Goal: Ask a question

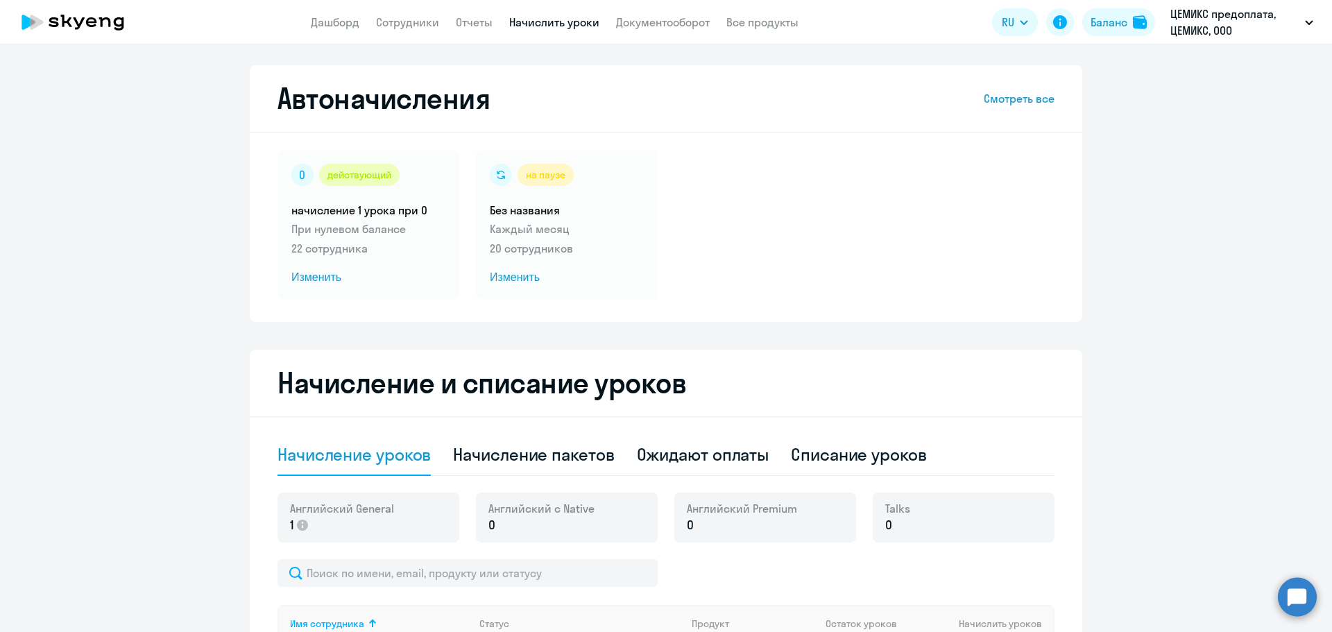
select select "10"
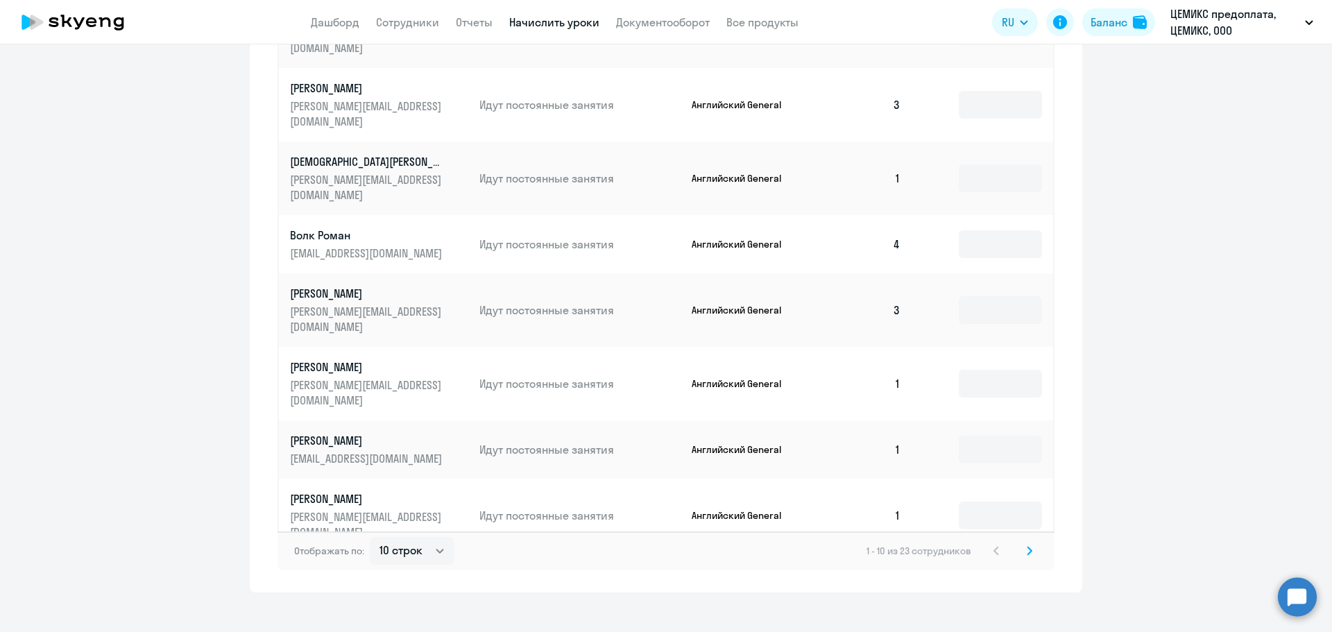
scroll to position [710, 0]
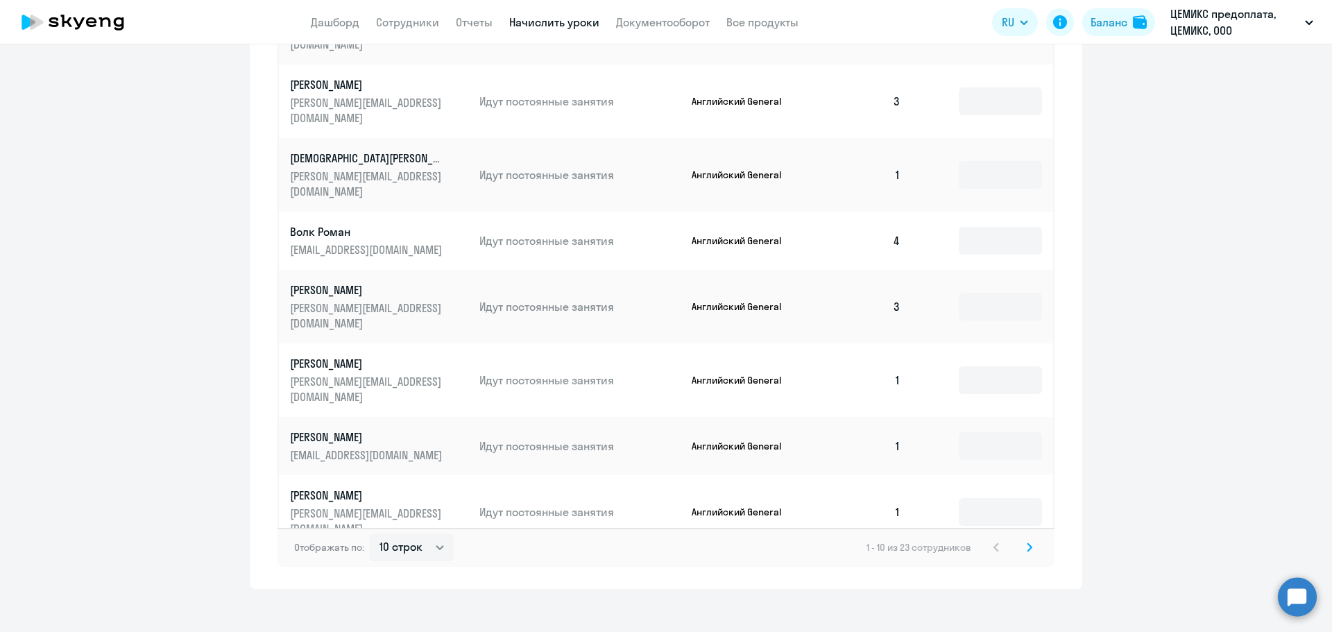
click at [1026, 539] on svg-icon at bounding box center [1029, 547] width 17 height 17
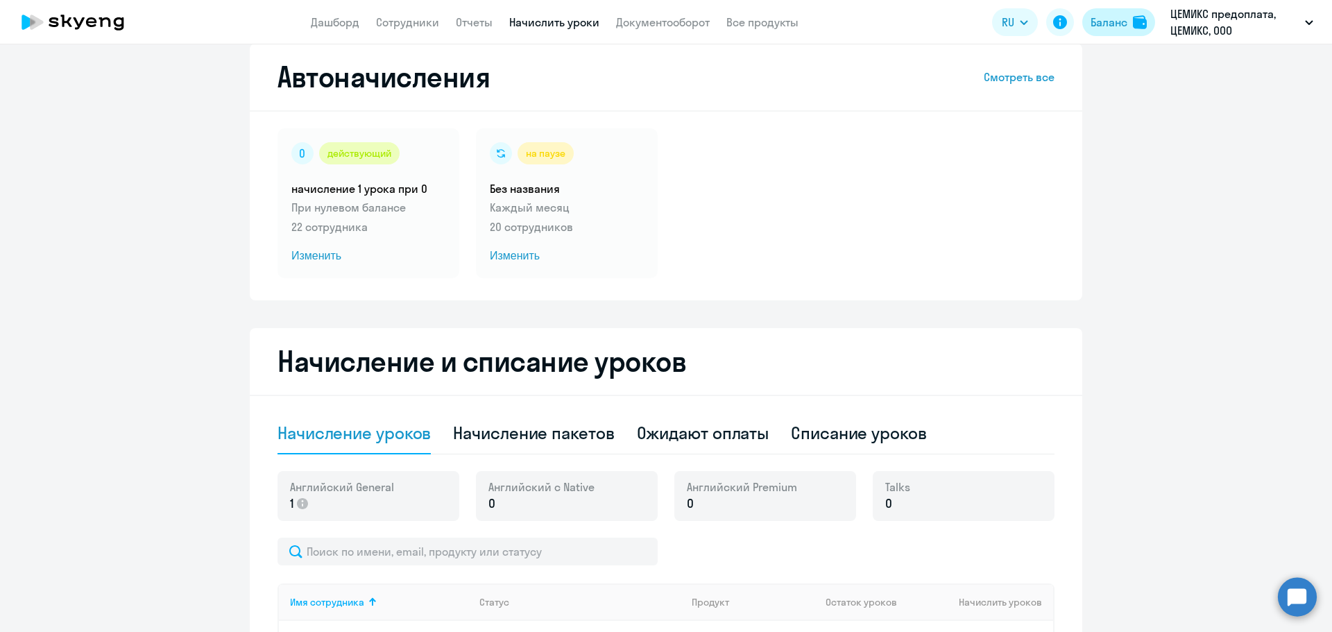
scroll to position [0, 0]
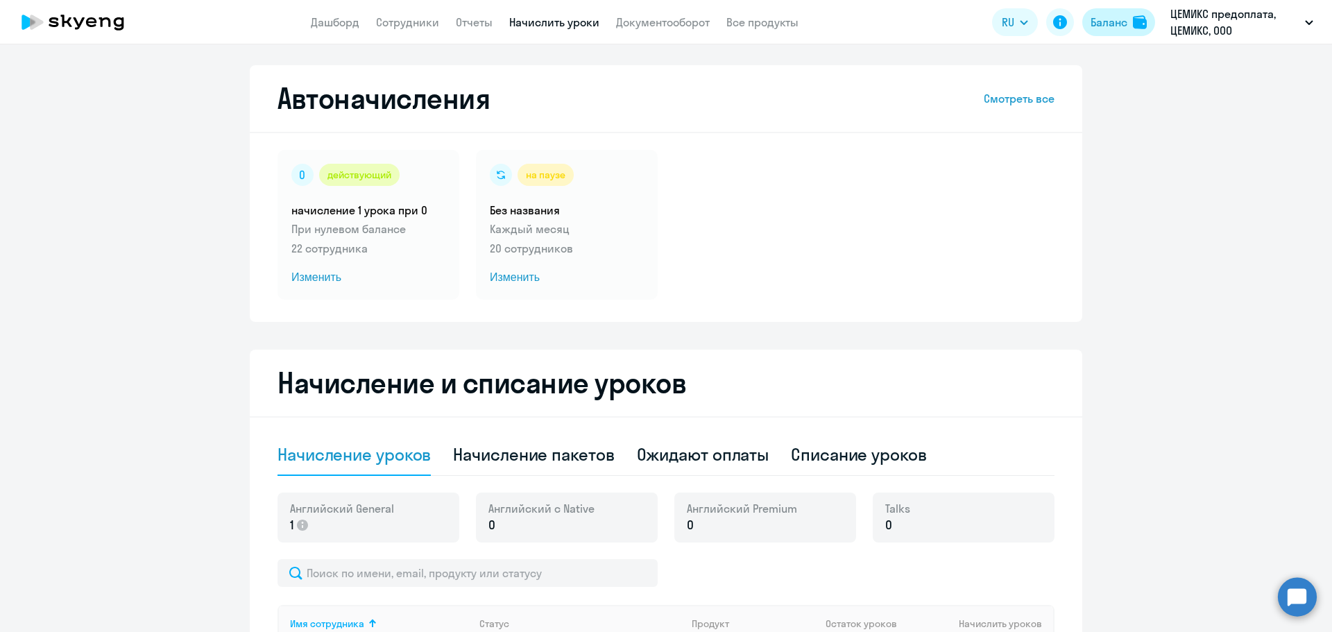
click at [1119, 19] on div "Баланс" at bounding box center [1109, 22] width 37 height 17
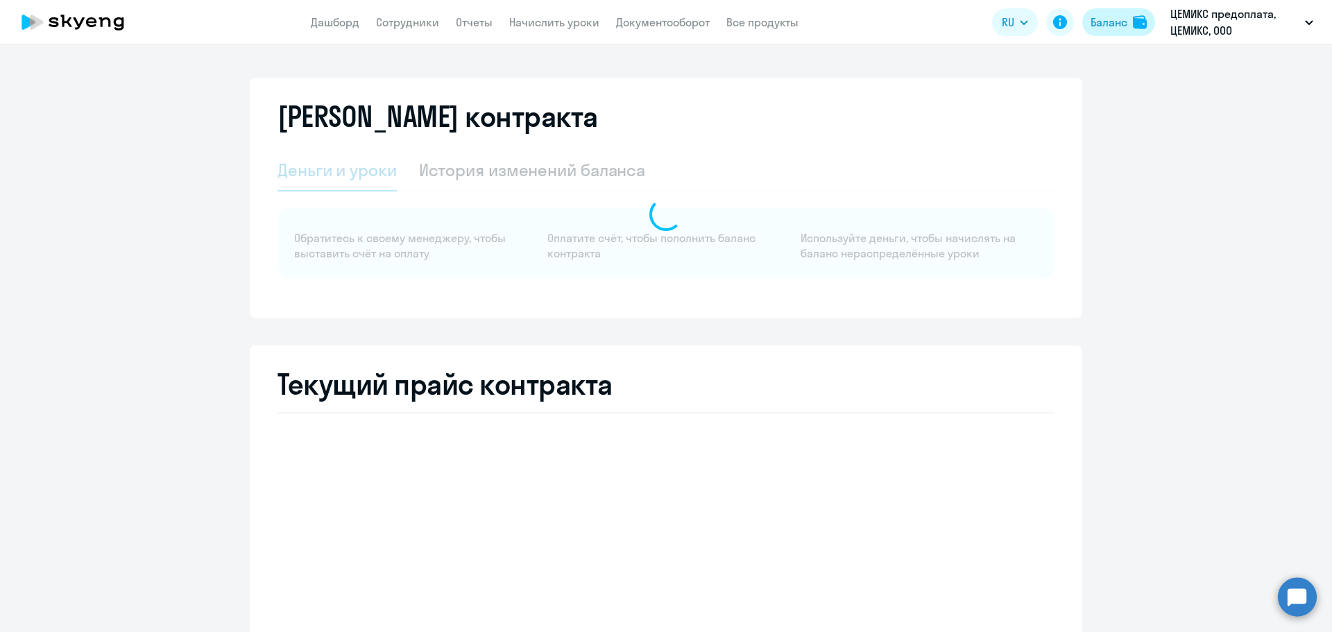
select select "english_adult_not_native_speaker"
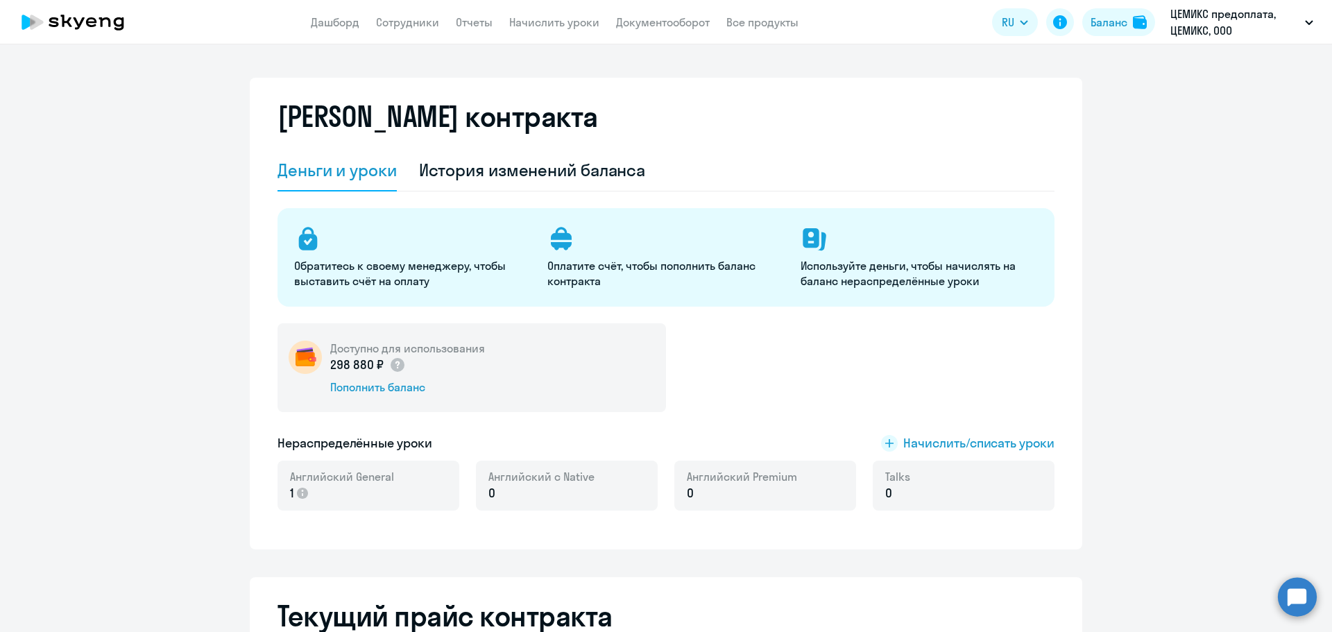
click at [58, 21] on icon at bounding box center [73, 22] width 122 height 35
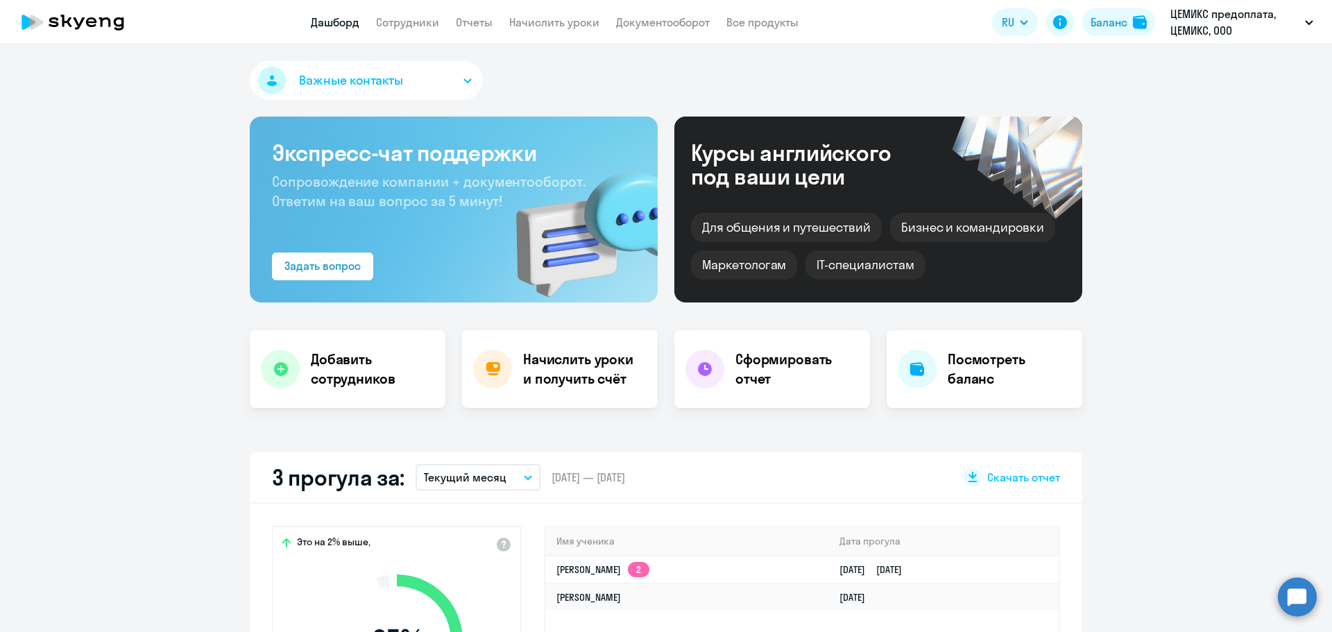
click at [348, 84] on span "Важные контакты" at bounding box center [351, 80] width 104 height 18
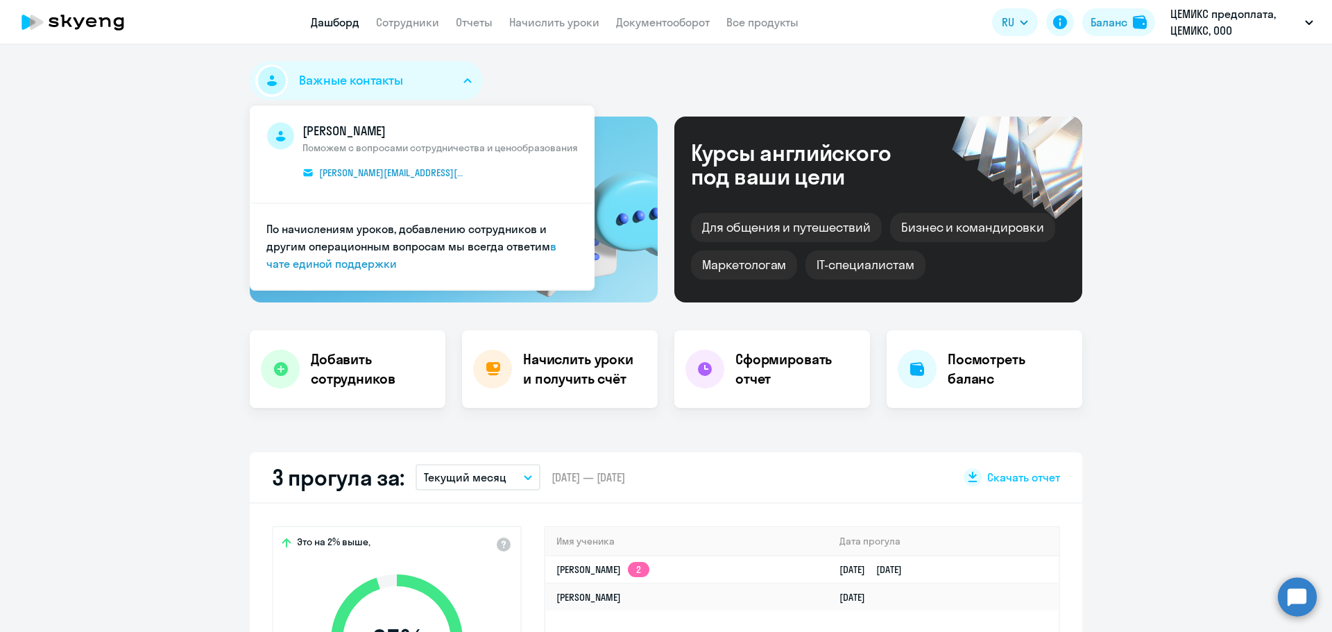
click at [359, 182] on span "[PERSON_NAME] Поможем с вопросами сотрудничества и ценообразования [PERSON_NAME…" at bounding box center [440, 154] width 275 height 64
click at [369, 171] on span "[PERSON_NAME][EMAIL_ADDRESS][DOMAIN_NAME]" at bounding box center [392, 173] width 146 height 12
select select "30"
click at [1181, 509] on app-truancy-attendance-dashboard "3 прогула за: Текущий месяц – [DATE] — [DATE] Скачать отчет Это на 2% выше, 95 …" at bounding box center [666, 626] width 1332 height 348
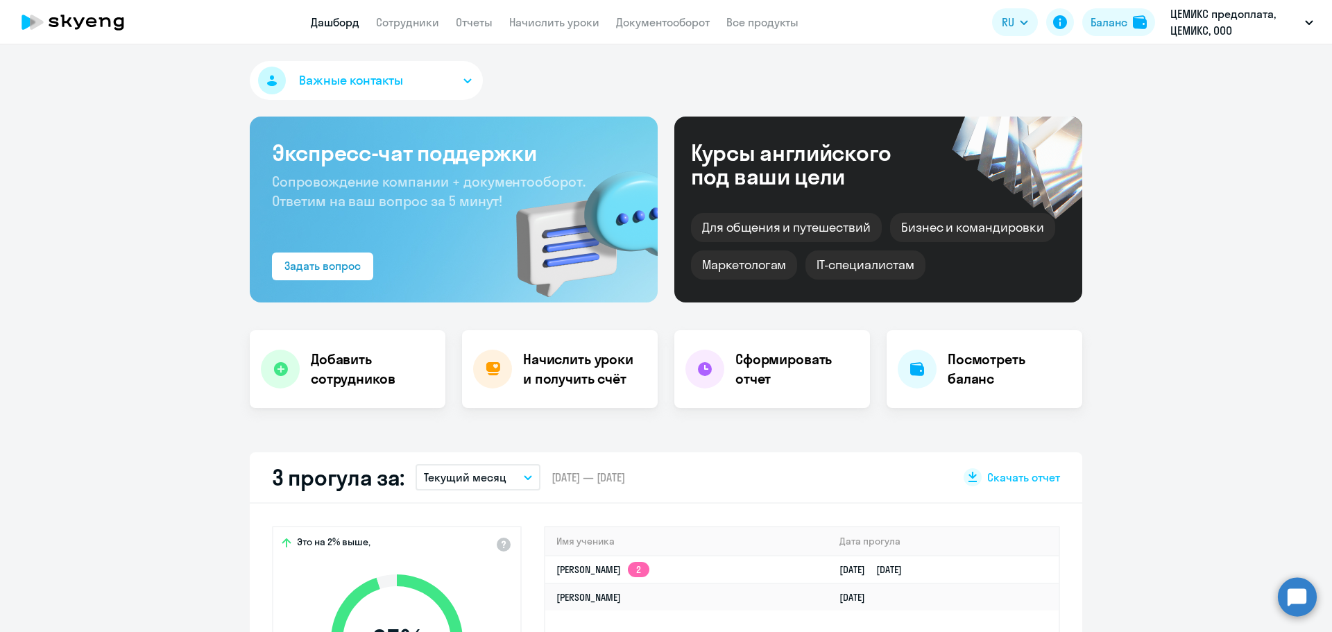
click at [1299, 598] on circle at bounding box center [1297, 596] width 39 height 39
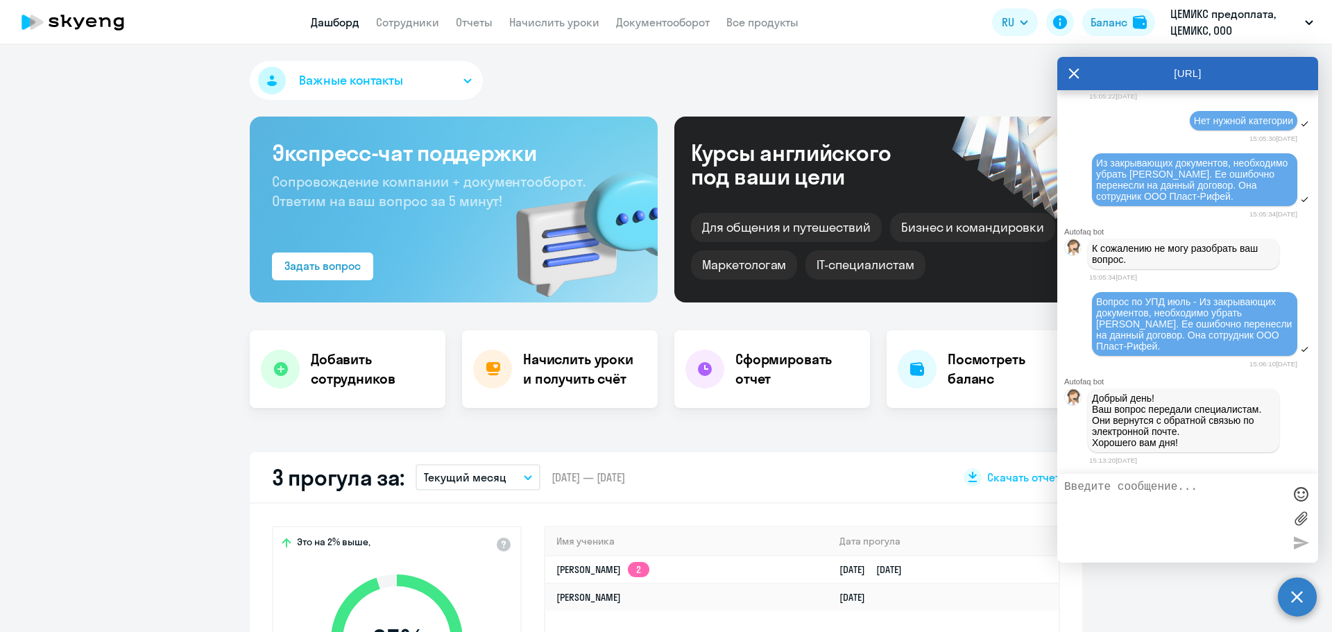
scroll to position [3110, 0]
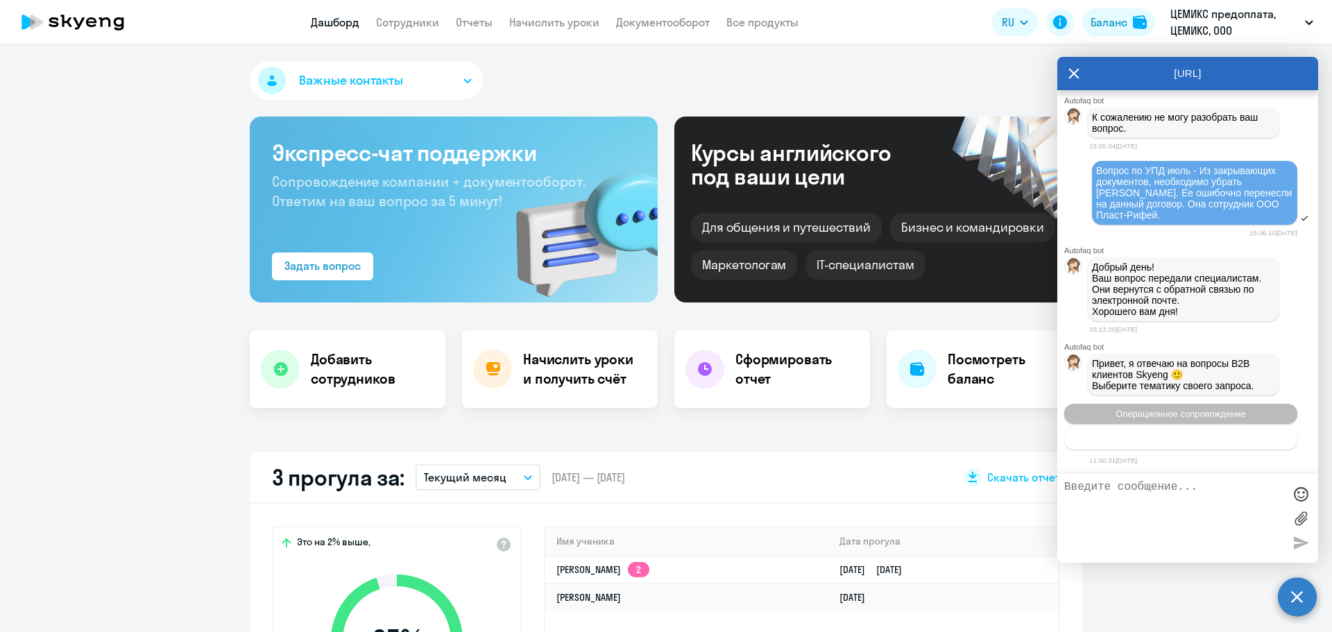
click at [1167, 441] on span "Тематики документооборот" at bounding box center [1180, 439] width 115 height 10
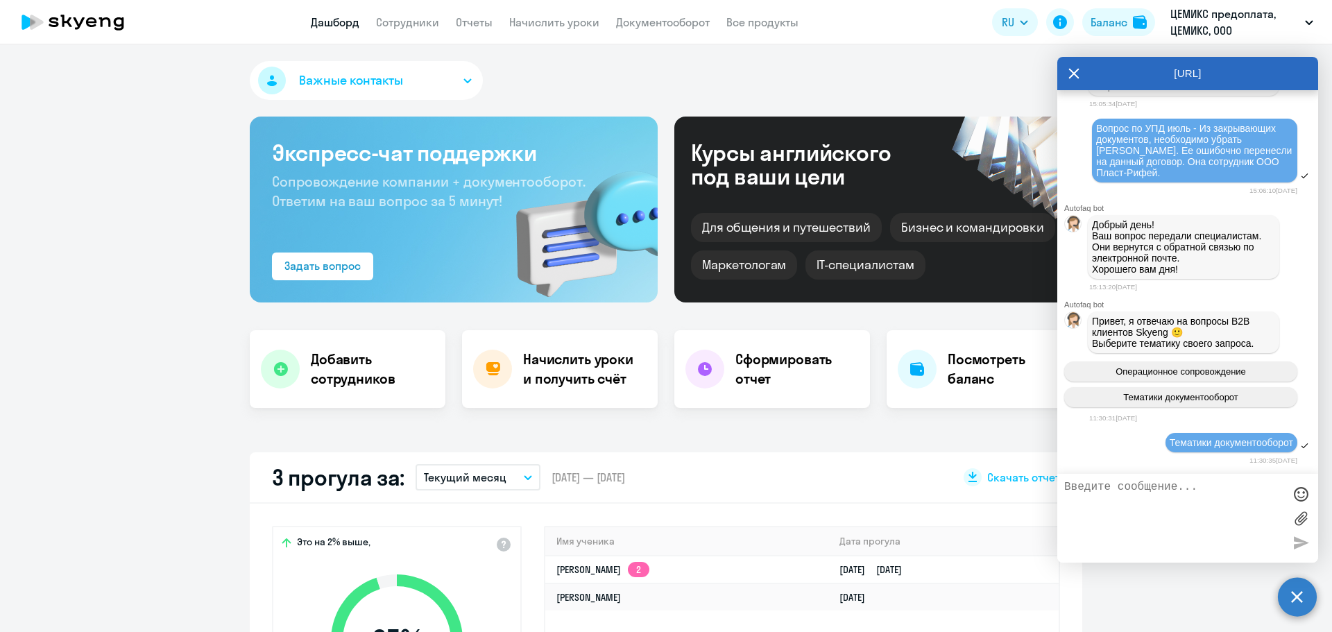
click at [1136, 502] on textarea at bounding box center [1174, 518] width 219 height 75
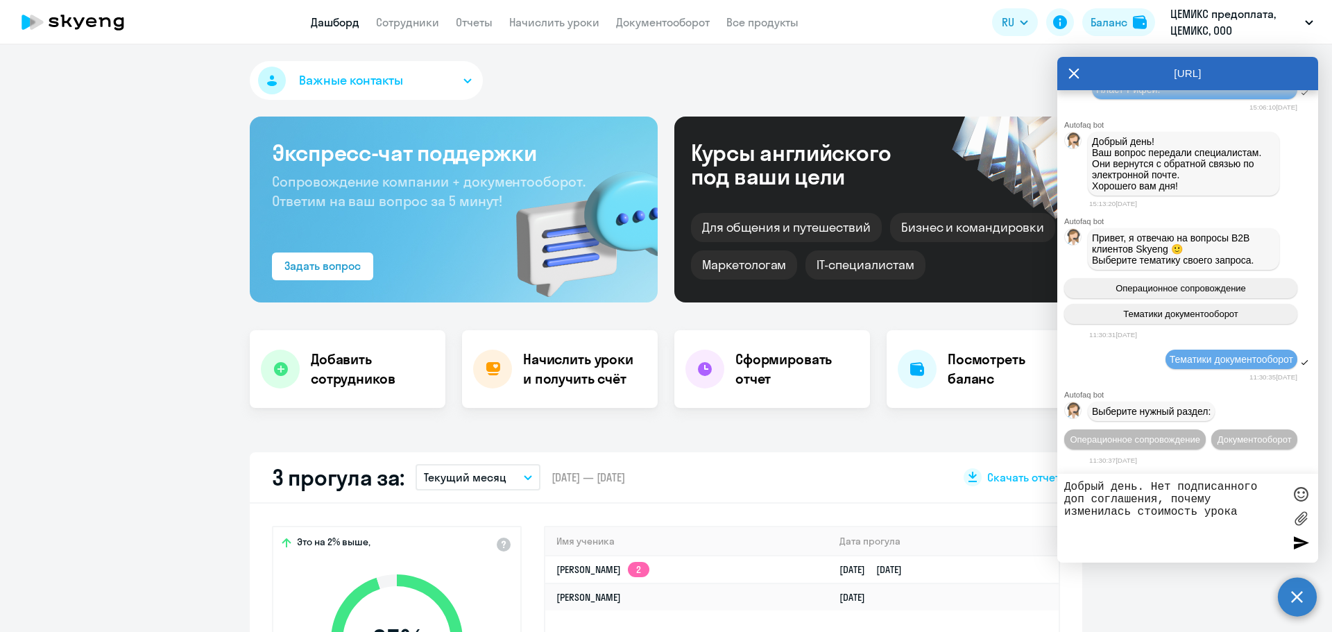
type textarea "Добрый день. Нет подписанного доп соглашения, почему изменилась стоимость урока?"
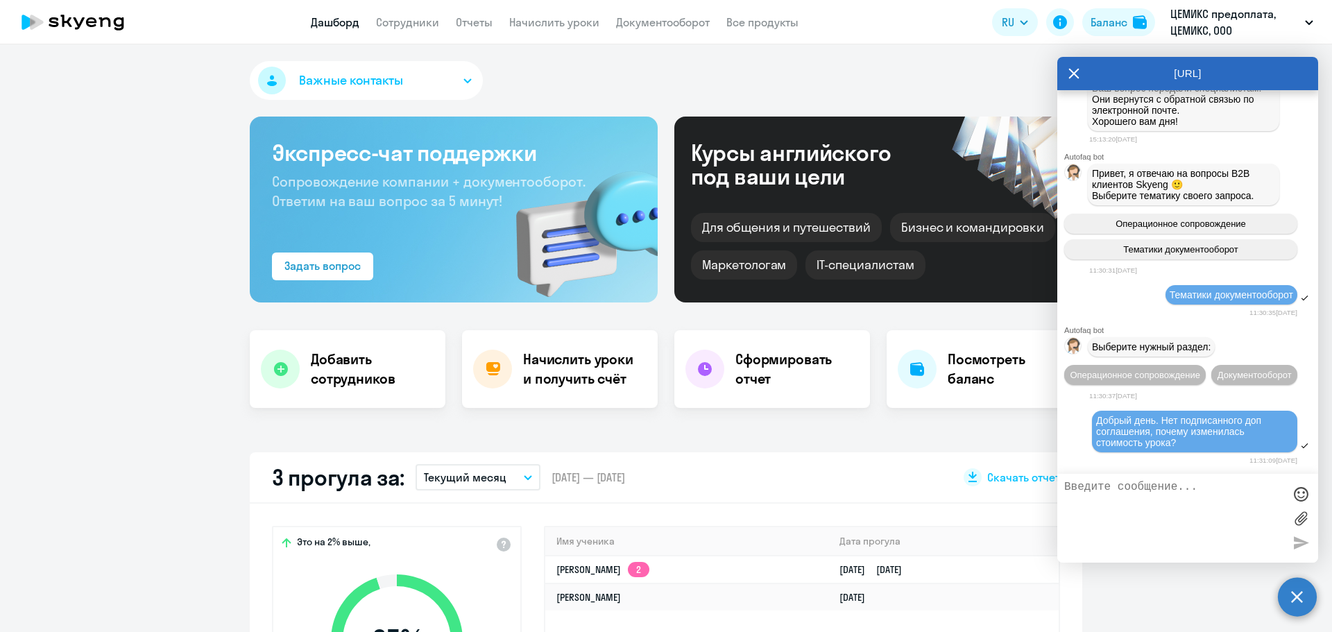
scroll to position [3434, 0]
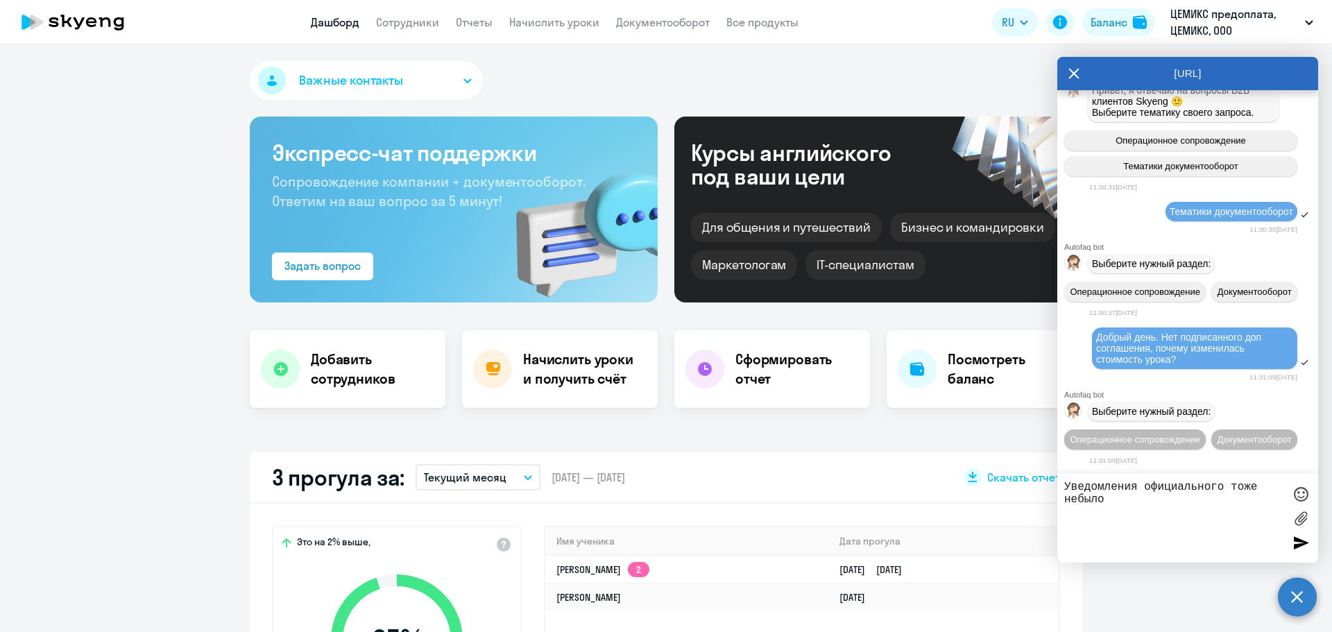
type textarea "Уведомления официального тоже небыло."
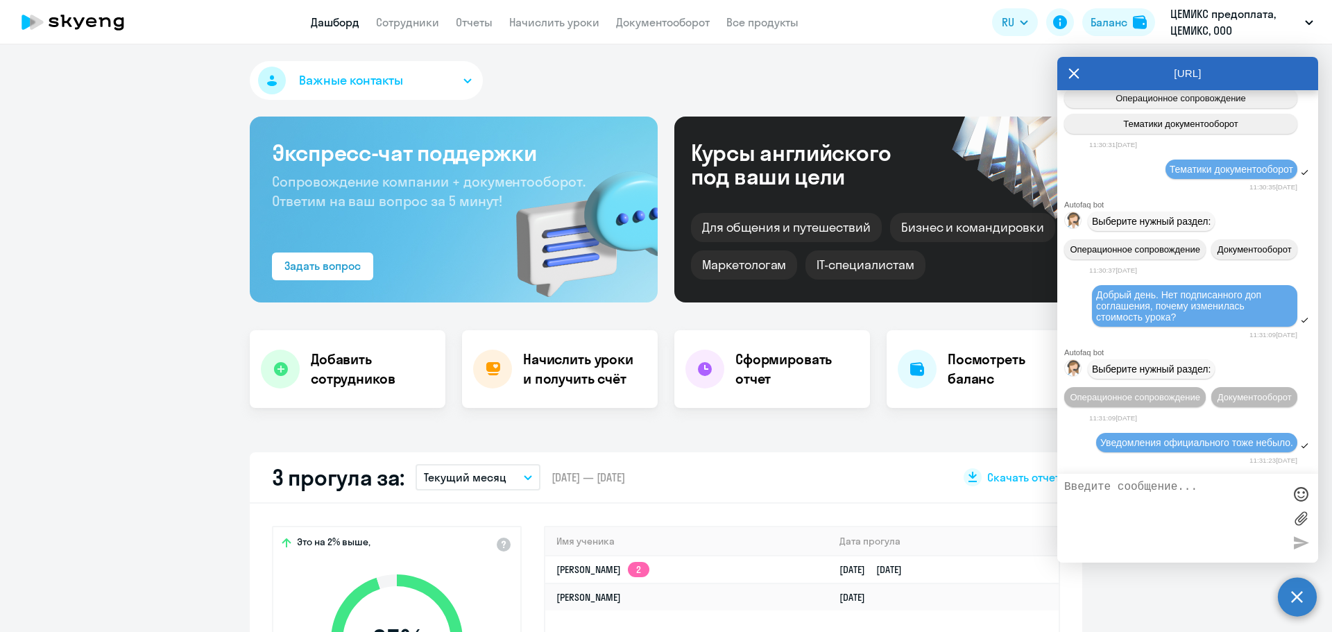
scroll to position [3597, 0]
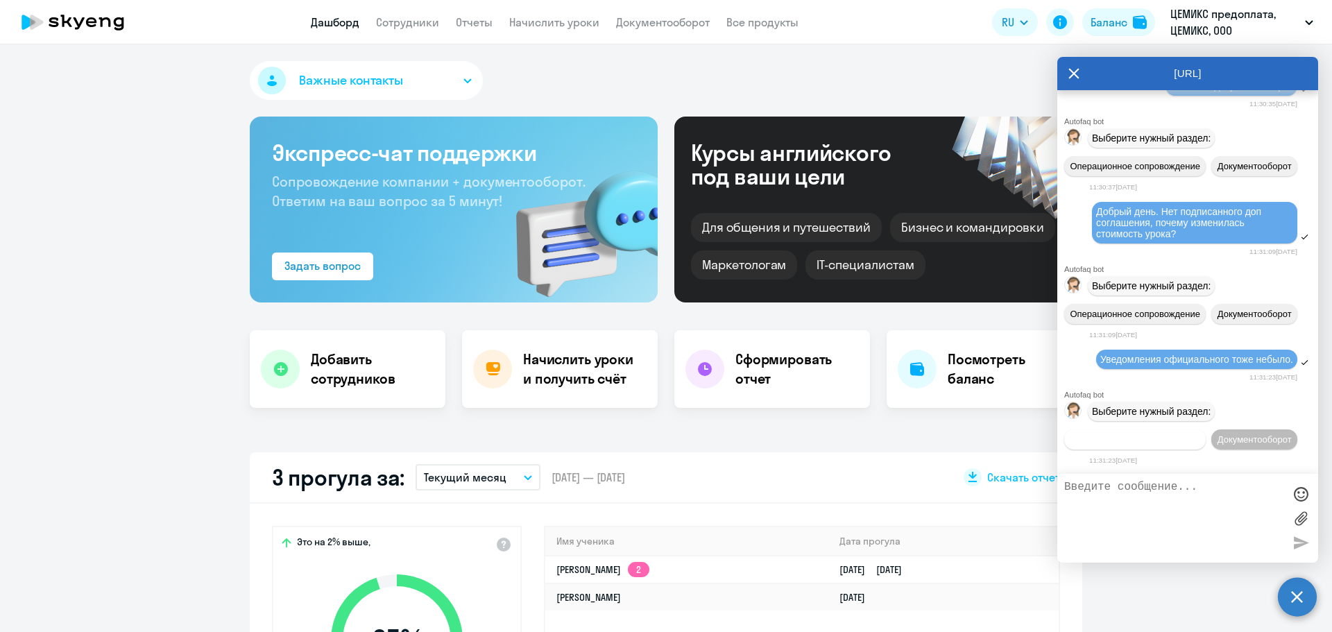
click at [1197, 434] on span "Операционное сопровождение" at bounding box center [1135, 439] width 130 height 10
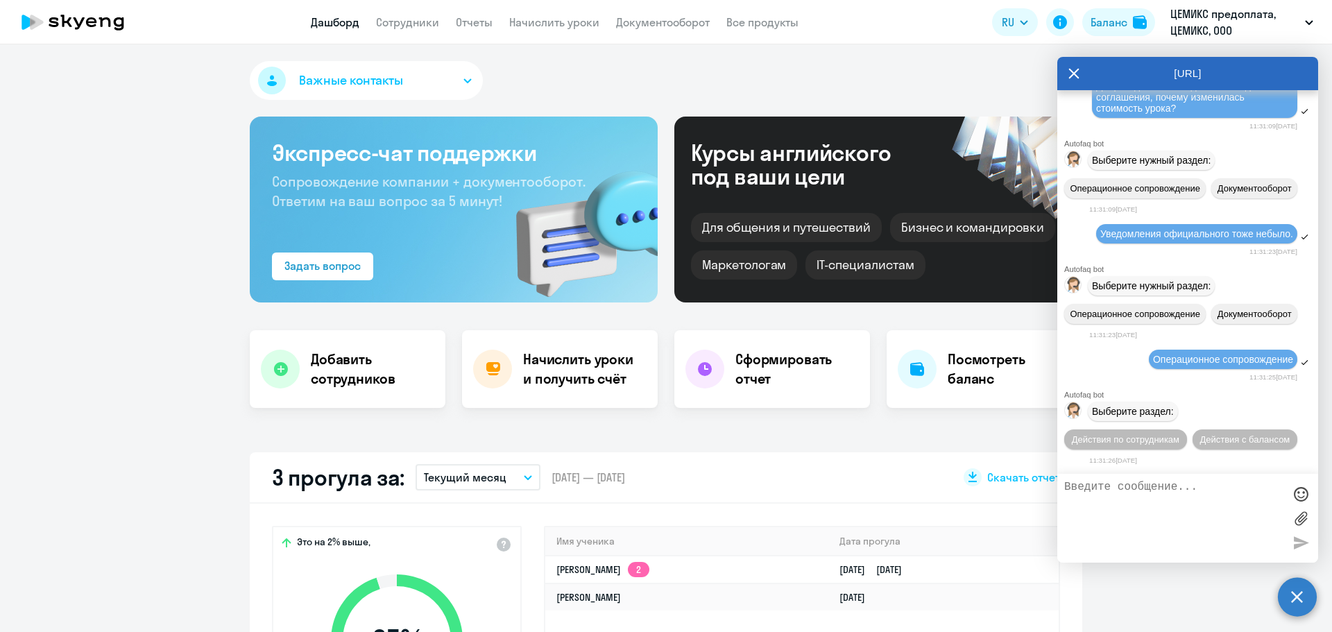
scroll to position [3748, 0]
click at [1200, 438] on span "Действия с балансом" at bounding box center [1245, 439] width 90 height 10
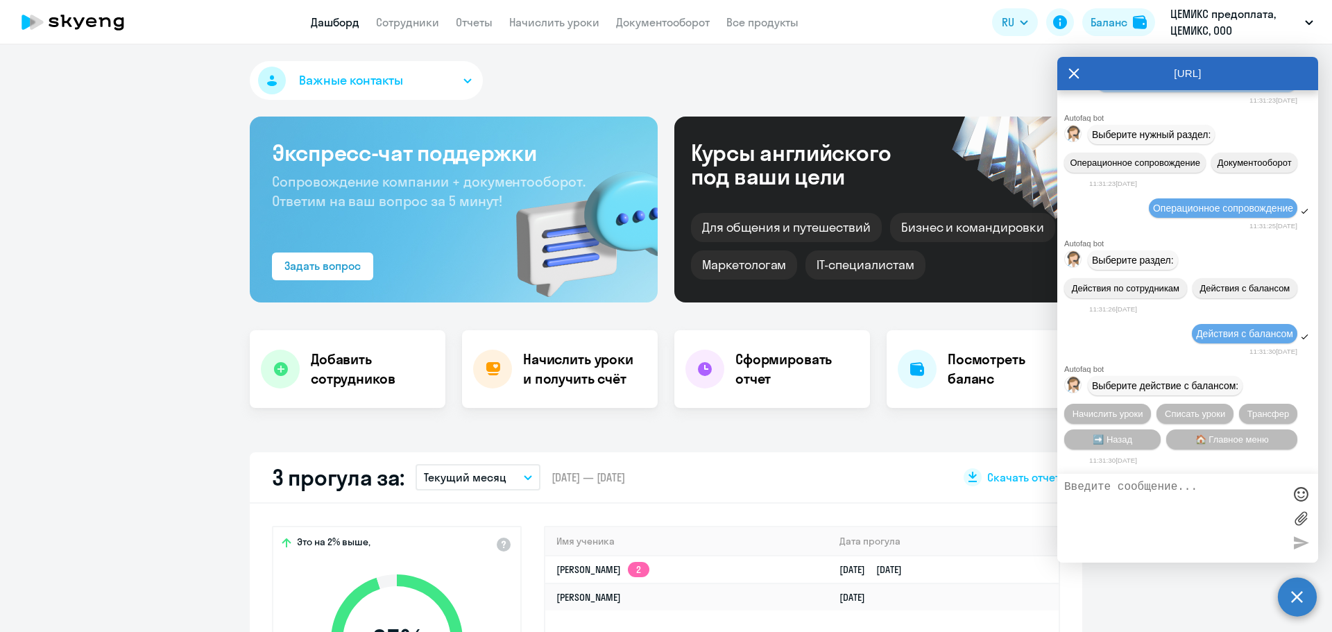
scroll to position [3901, 0]
click at [1230, 440] on span "🏠 Главное меню" at bounding box center [1233, 439] width 74 height 10
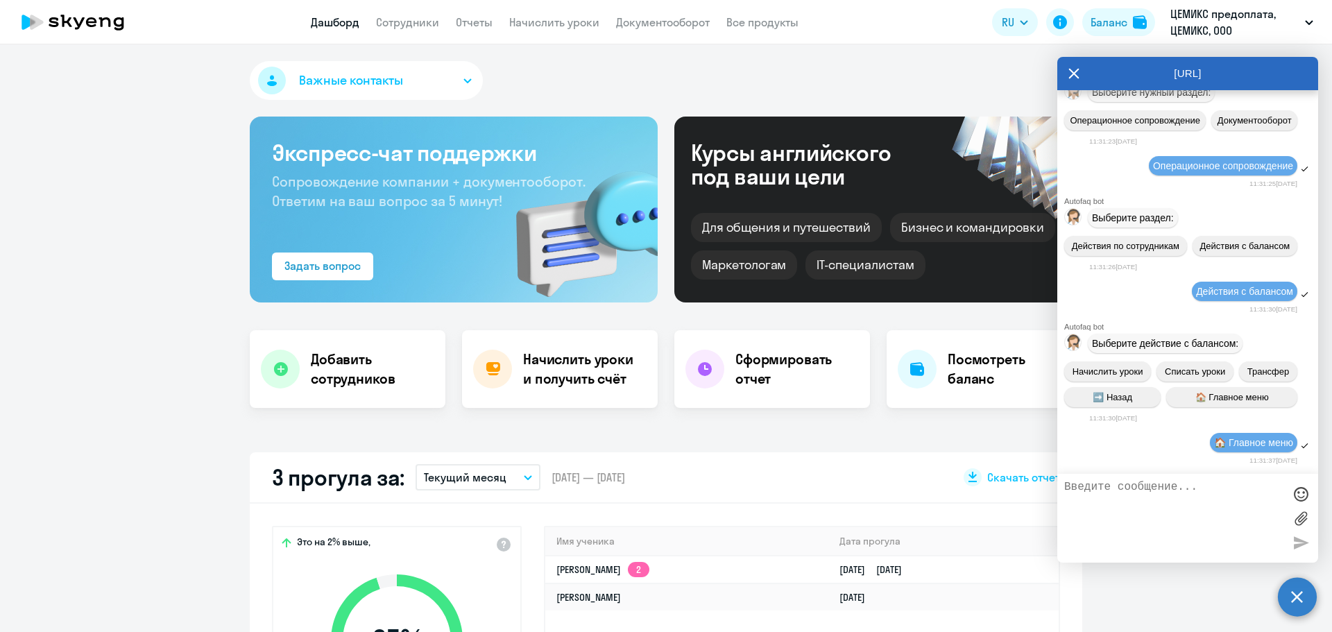
scroll to position [4054, 0]
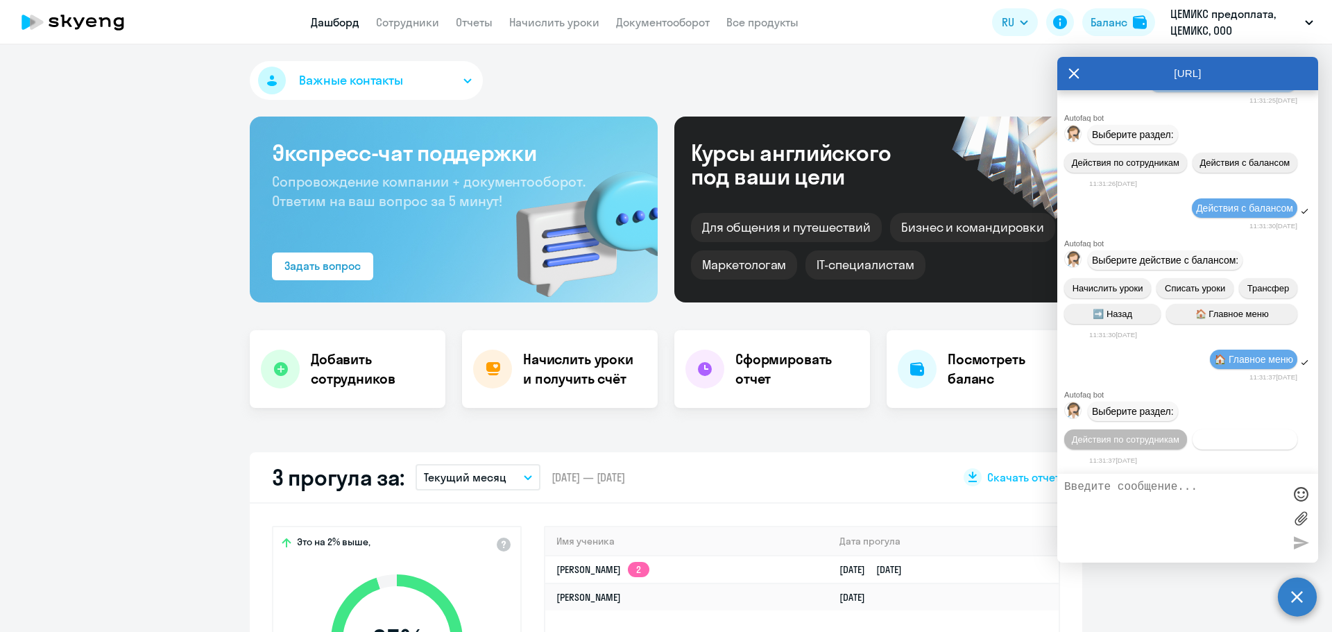
click at [1193, 433] on button "Действия с балансом" at bounding box center [1245, 440] width 105 height 20
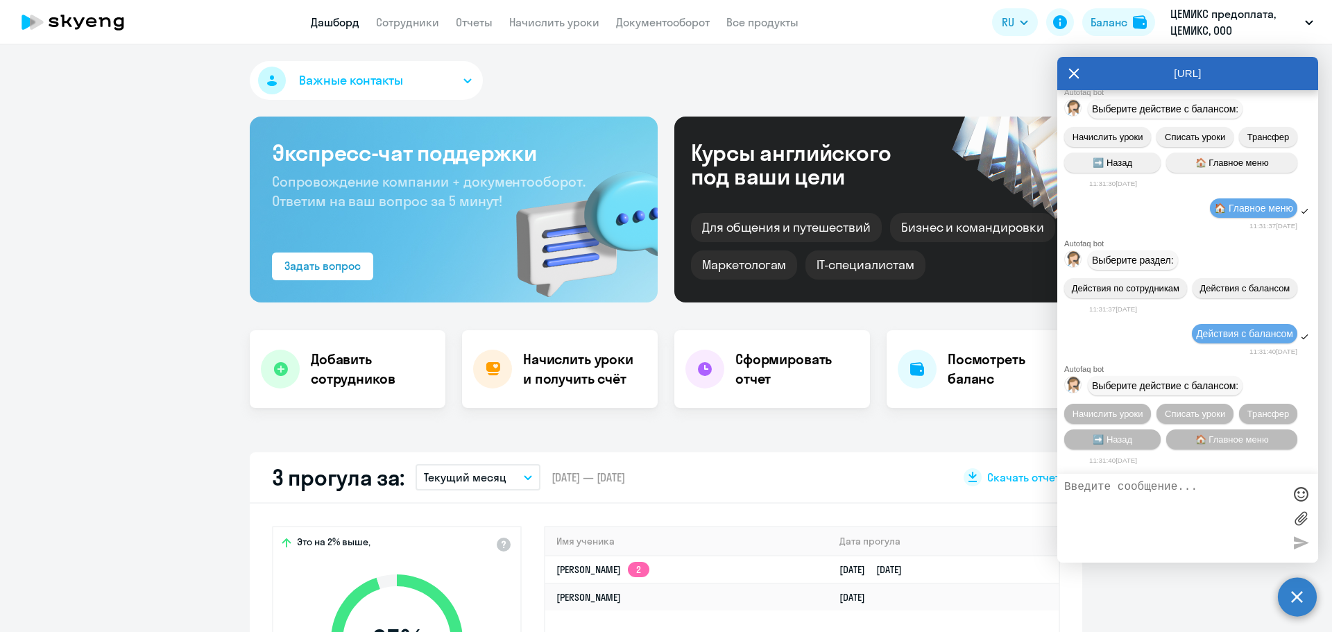
scroll to position [4207, 0]
click at [1108, 494] on textarea at bounding box center [1174, 518] width 219 height 75
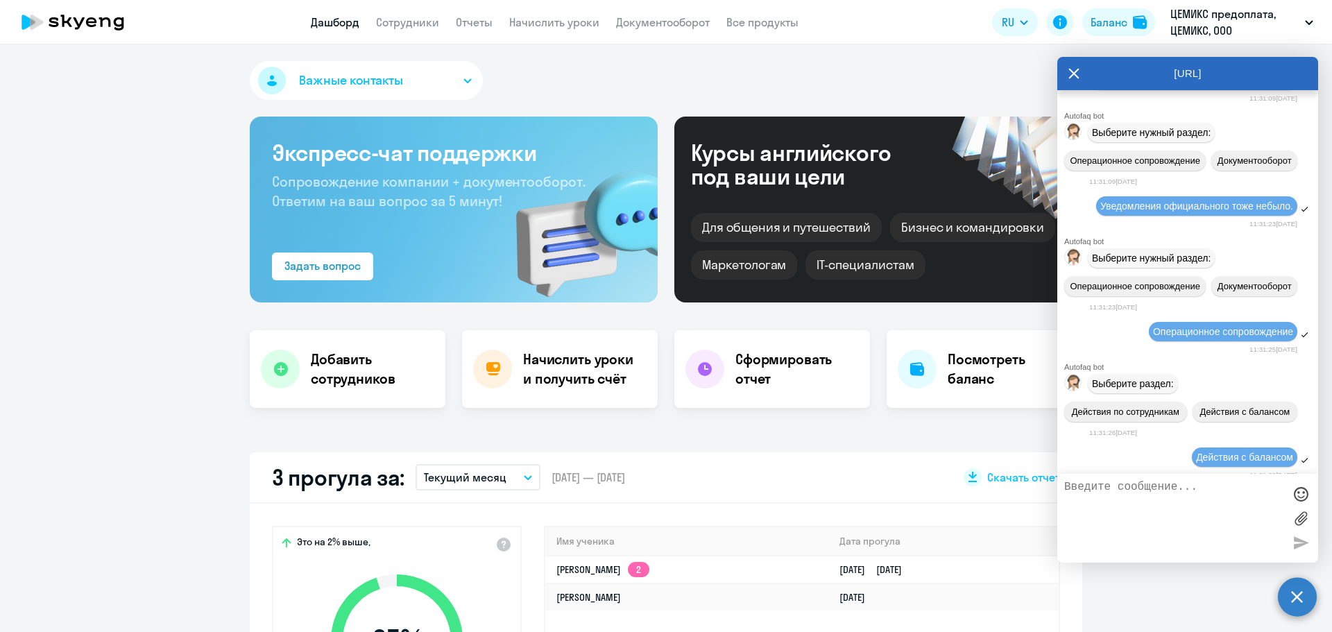
scroll to position [3374, 0]
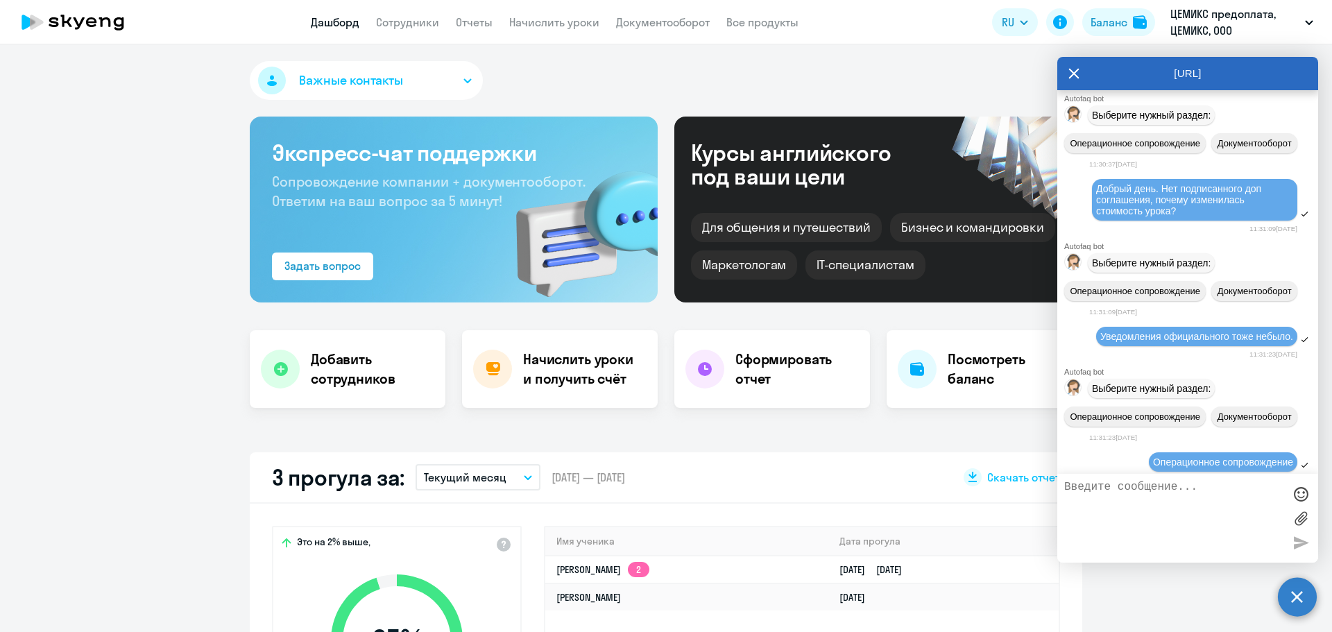
drag, startPoint x: 1098, startPoint y: 371, endPoint x: 1199, endPoint y: 398, distance: 104.9
click at [1199, 217] on div "Добрый день. Нет подписанного доп соглашения, почему изменилась стоимость урока?" at bounding box center [1194, 199] width 197 height 33
copy span "Добрый день. Нет подписанного доп соглашения, почему изменилась стоимость урока?"
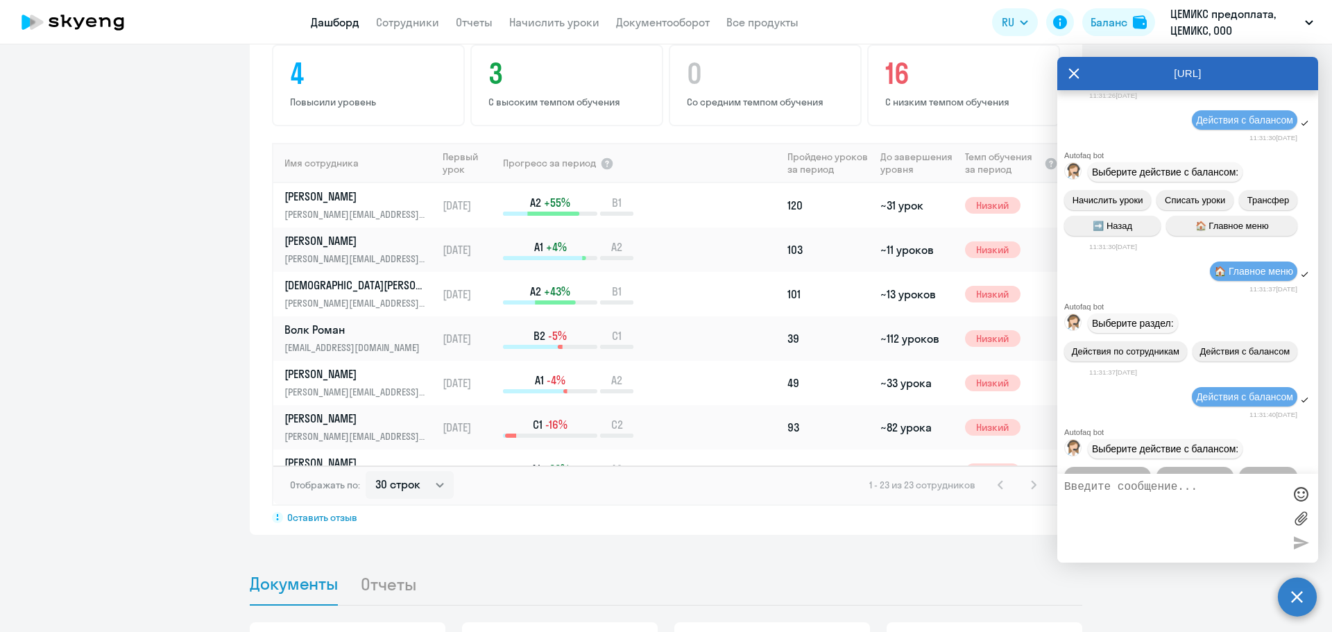
scroll to position [3860, 0]
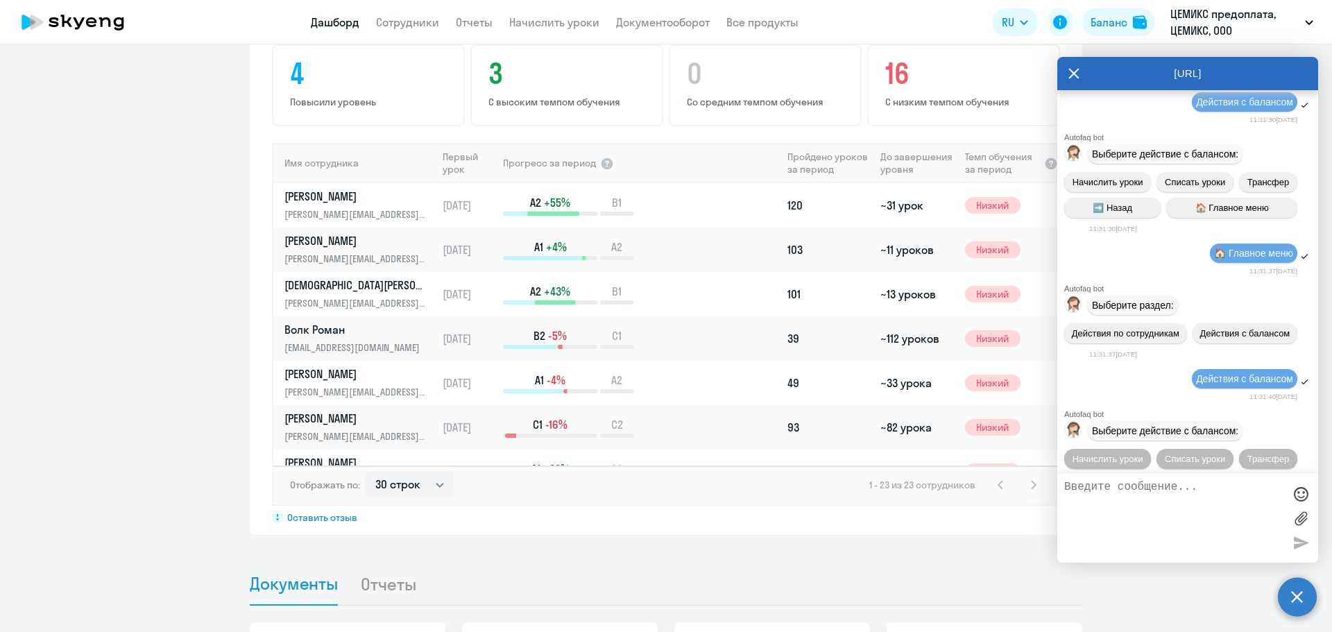
click at [1117, 498] on textarea at bounding box center [1174, 518] width 219 height 75
paste textarea "Добрый день. Нет подписанного доп соглашения, почему изменилась стоимость урока?"
type textarea "Добрый день. Нет подписанного доп соглашения, почему изменилась стоимость урока?"
click at [1298, 546] on div at bounding box center [1301, 542] width 21 height 21
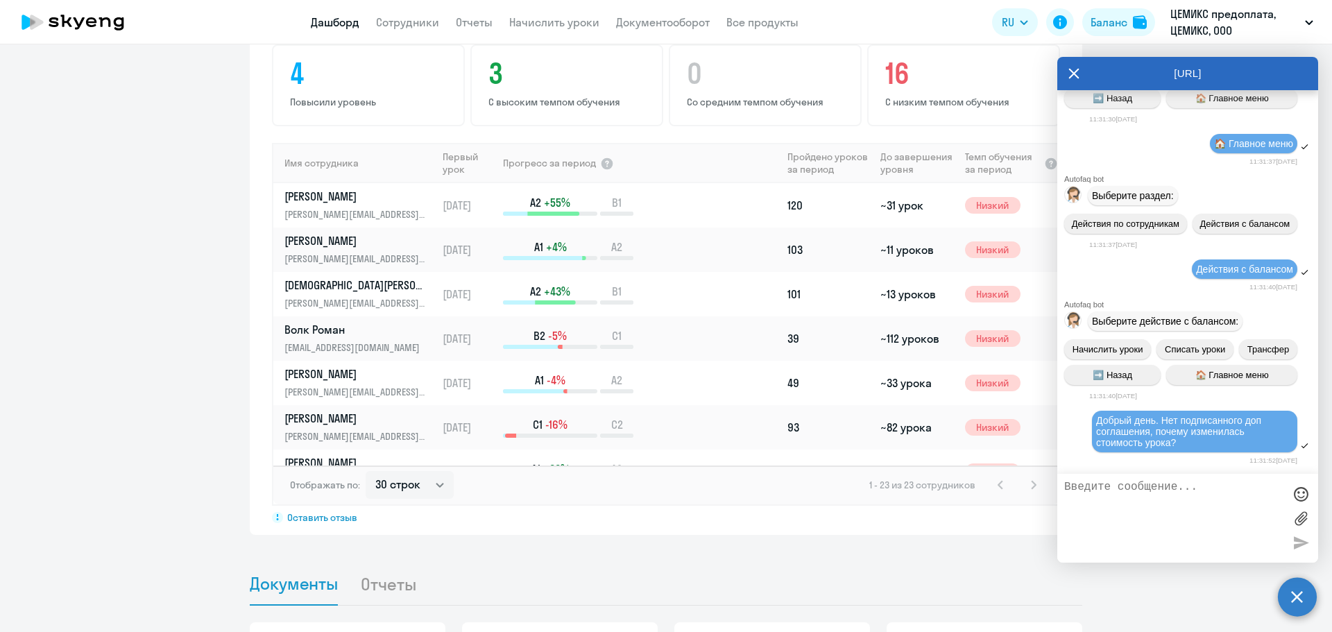
scroll to position [4271, 0]
